Goal: Task Accomplishment & Management: Use online tool/utility

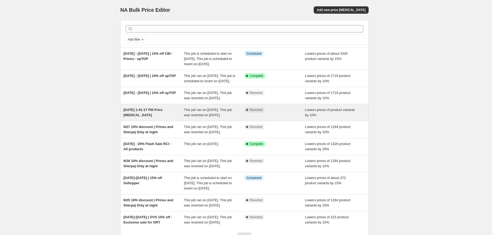
click at [166, 118] on div "[DATE] 1:41:17 PM Price [MEDICAL_DATA]" at bounding box center [153, 112] width 61 height 10
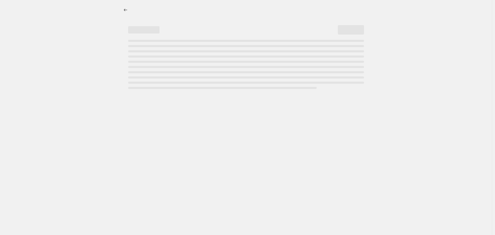
select select "percentage"
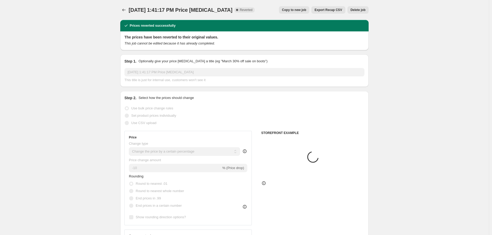
select select "vendor"
click at [358, 9] on span "Delete job" at bounding box center [358, 10] width 15 height 4
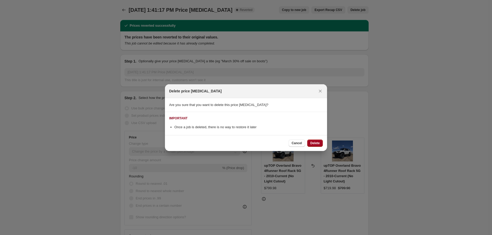
click at [314, 142] on span "Delete" at bounding box center [314, 143] width 9 height 4
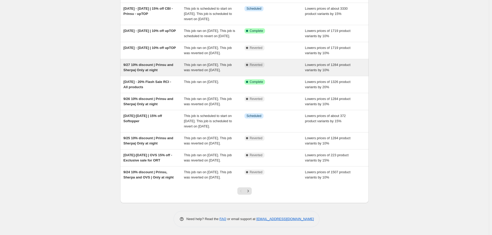
scroll to position [58, 0]
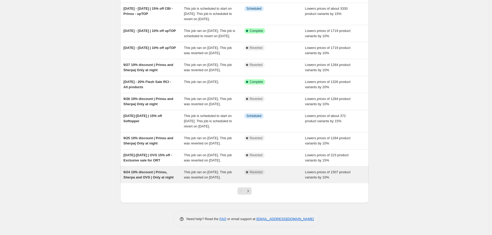
click at [145, 179] on span "9/24 10% discount | Prinsu, Sherpa and OVS | Only at night" at bounding box center [148, 174] width 50 height 9
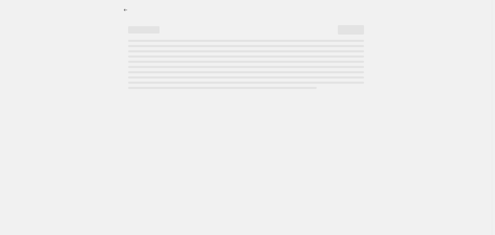
select select "percentage"
select select "vendor"
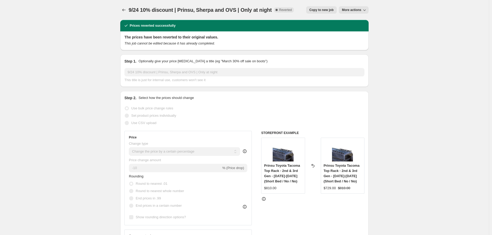
click at [327, 10] on span "Copy to new job" at bounding box center [321, 10] width 24 height 4
select select "percentage"
select select "vendor"
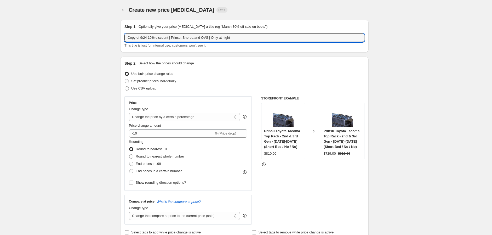
drag, startPoint x: 143, startPoint y: 38, endPoint x: 98, endPoint y: 38, distance: 45.2
click at [125, 38] on div "Step 1. Optionally give your price [MEDICAL_DATA] a title (eg "March 30% off sa…" at bounding box center [244, 36] width 248 height 32
click at [138, 37] on input "9/24 10% discount | Prinsu, Sherpa and OVS | Only at night" at bounding box center [244, 37] width 240 height 8
click at [260, 39] on input "9/30 - 10/01 | 10% discount | Prinsu, Sherpa and OVS | Only at night" at bounding box center [244, 37] width 240 height 8
type input "9/30 - 10/01 | 10% discount | Prinsu, Sherpa and OVS | Only at night from 7pm t…"
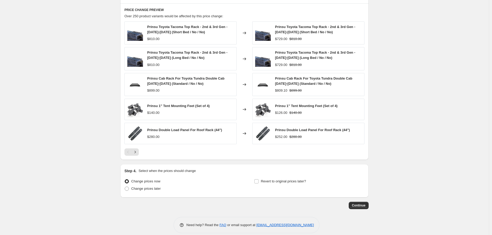
scroll to position [375, 0]
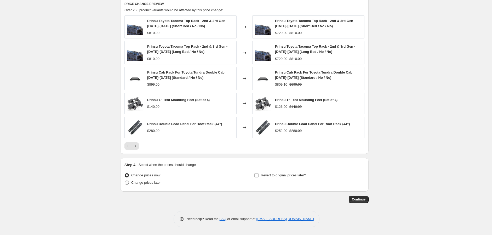
click at [161, 183] on span "Change prices later" at bounding box center [146, 182] width 30 height 4
click at [125, 181] on input "Change prices later" at bounding box center [125, 180] width 0 height 0
radio input "true"
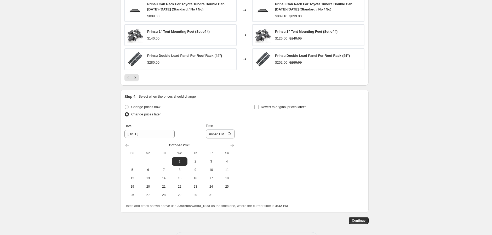
scroll to position [462, 0]
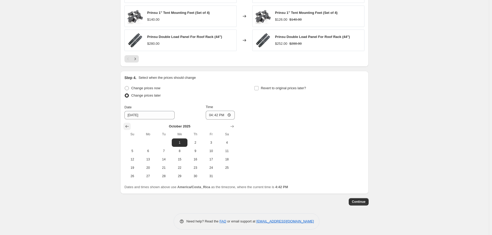
click at [129, 127] on icon "Show previous month, September 2025" at bounding box center [126, 126] width 5 height 5
click at [165, 178] on span "30" at bounding box center [164, 176] width 12 height 4
type input "[DATE]"
click at [230, 116] on input "16:42" at bounding box center [220, 115] width 29 height 9
click at [218, 115] on input "19:42" at bounding box center [220, 115] width 29 height 9
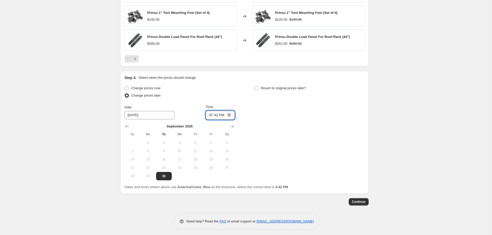
type input "19:00"
click at [294, 112] on div "Change prices now Change prices later Date [DATE] Time 19:00 [DATE] Su Mo Tu We…" at bounding box center [244, 132] width 240 height 96
click at [268, 87] on span "Revert to original prices later?" at bounding box center [283, 88] width 45 height 4
click at [259, 87] on input "Revert to original prices later?" at bounding box center [256, 88] width 4 height 4
checkbox input "true"
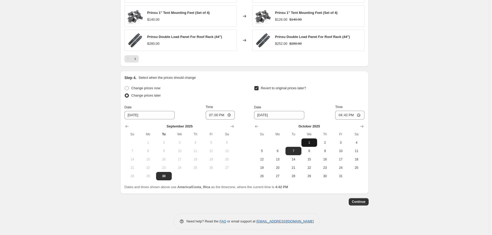
click at [312, 142] on span "1" at bounding box center [310, 142] width 12 height 4
type input "[DATE]"
click at [340, 116] on input "16:42" at bounding box center [349, 115] width 29 height 9
click at [354, 116] on input "20:00" at bounding box center [349, 115] width 29 height 9
click at [352, 115] on input "20:00" at bounding box center [349, 115] width 29 height 9
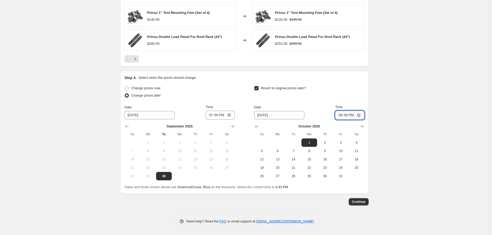
type input "08:00"
click at [365, 200] on span "Continue" at bounding box center [359, 201] width 14 height 4
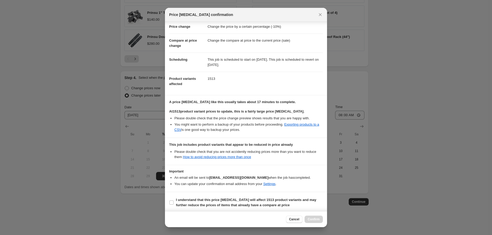
scroll to position [24, 0]
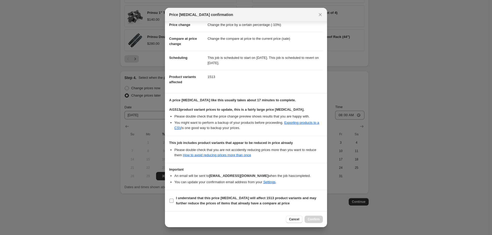
click at [172, 201] on input "I understand that this price [MEDICAL_DATA] will affect 1513 product variants a…" at bounding box center [171, 200] width 4 height 4
checkbox input "true"
click at [308, 220] on span "Confirm" at bounding box center [314, 219] width 12 height 4
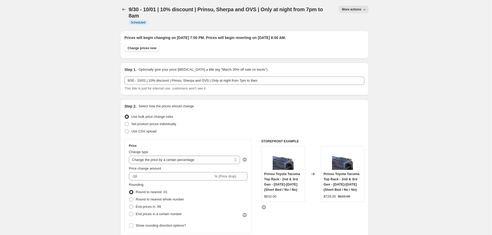
scroll to position [507, 0]
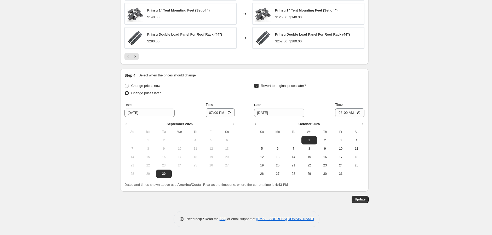
drag, startPoint x: 397, startPoint y: 16, endPoint x: 438, endPoint y: 215, distance: 203.0
click at [365, 199] on span "Update" at bounding box center [360, 199] width 11 height 4
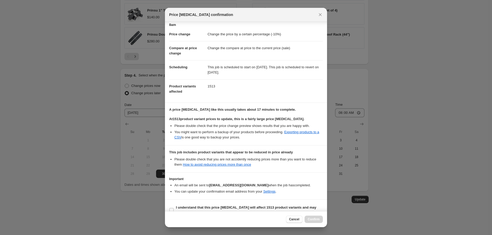
scroll to position [24, 0]
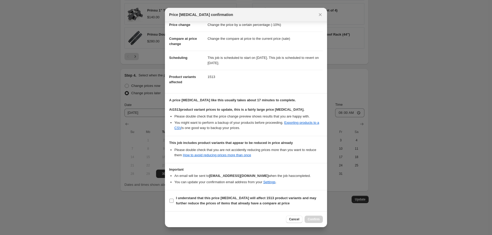
click at [237, 201] on span "I understand that this price [MEDICAL_DATA] will affect 1513 product variants a…" at bounding box center [249, 200] width 147 height 10
click at [174, 201] on input "I understand that this price [MEDICAL_DATA] will affect 1513 product variants a…" at bounding box center [171, 200] width 4 height 4
checkbox input "true"
click at [309, 222] on button "Confirm" at bounding box center [314, 218] width 18 height 7
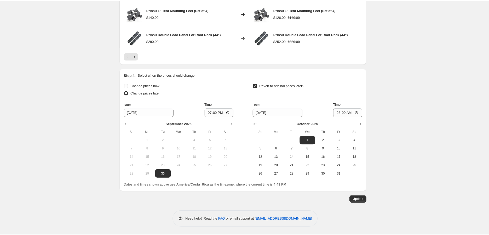
scroll to position [0, 0]
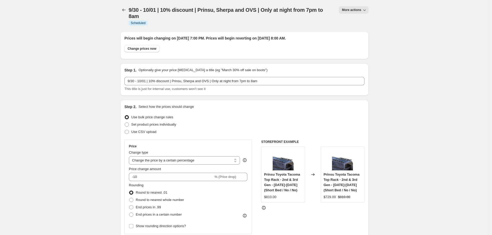
drag, startPoint x: 413, startPoint y: 171, endPoint x: 412, endPoint y: -16, distance: 186.7
